Goal: Use online tool/utility: Utilize a website feature to perform a specific function

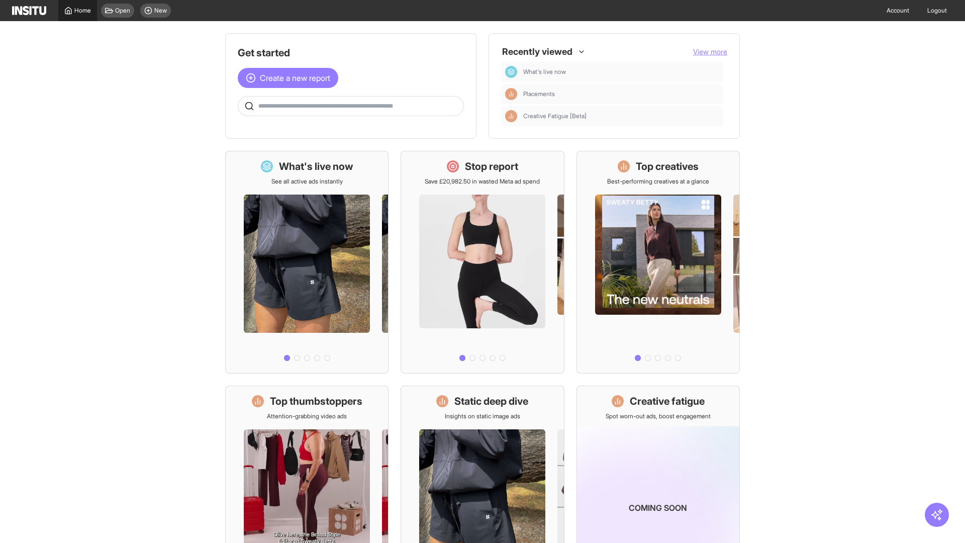
click at [77, 11] on span "Home" at bounding box center [82, 11] width 17 height 8
click at [290, 78] on span "Create a new report" at bounding box center [295, 78] width 70 height 12
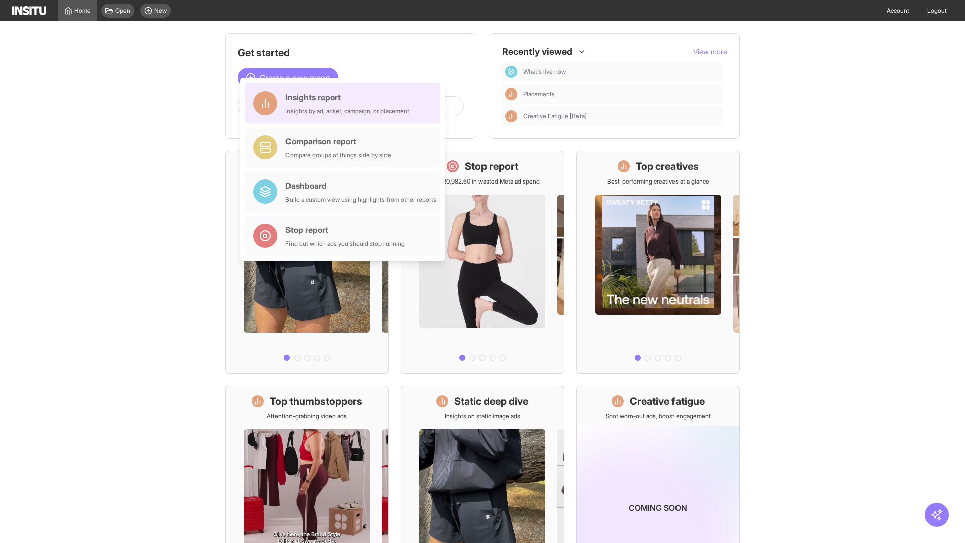
click at [345, 103] on div "Insights report Insights by ad, adset, campaign, or placement" at bounding box center [347, 103] width 124 height 24
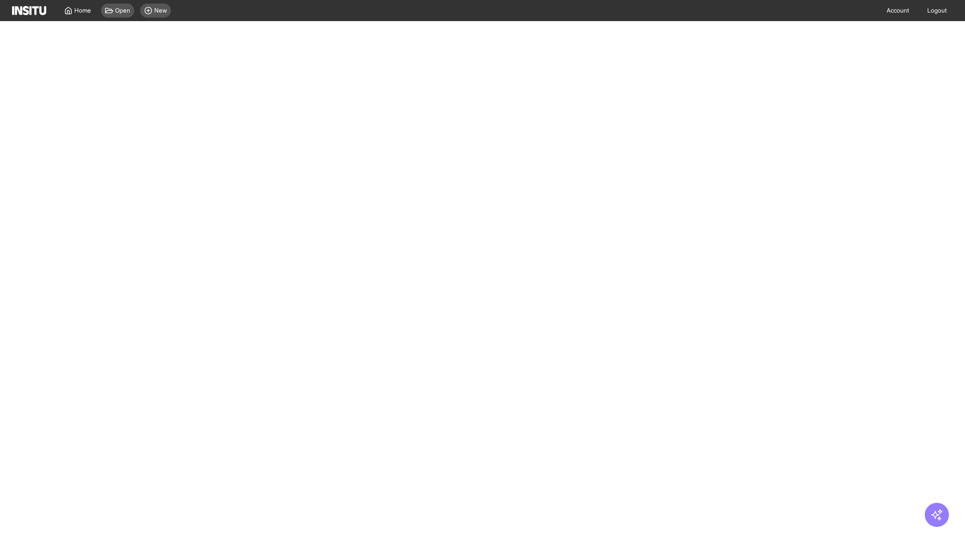
select select "**"
